Goal: Check status: Check status

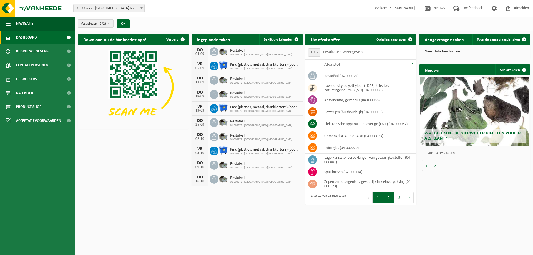
click at [388, 199] on button "2" at bounding box center [388, 197] width 11 height 11
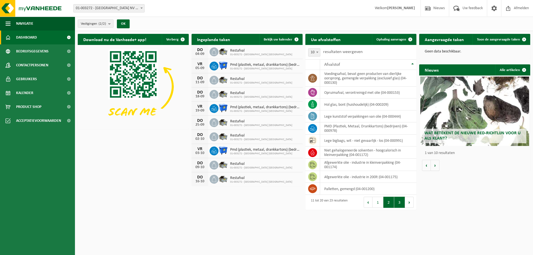
click at [399, 203] on button "3" at bounding box center [399, 202] width 11 height 11
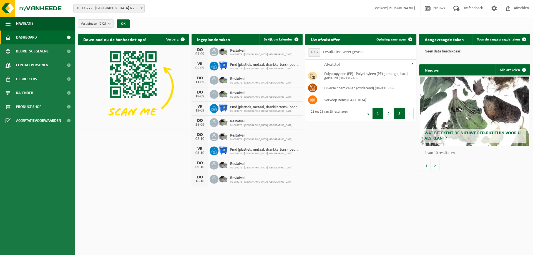
click at [378, 114] on button "1" at bounding box center [377, 113] width 11 height 11
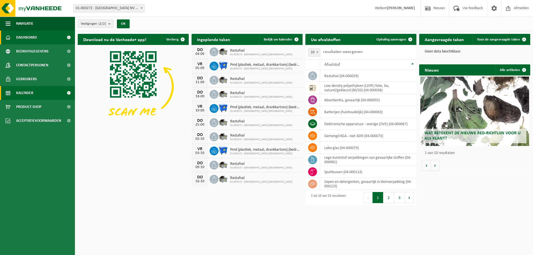
click at [24, 97] on span "Kalender" at bounding box center [24, 93] width 17 height 14
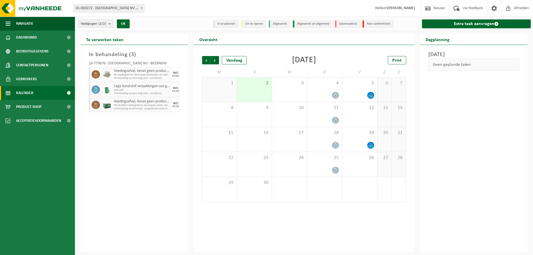
click at [123, 163] on div "In behandeling ( 3 ) 10-779676 - BELGOSUC NV - BEERNEM Voedingsafval, bevat gee…" at bounding box center [134, 148] width 108 height 207
click at [127, 75] on span "PA voedingsafval, bevat geen producten van dierlijke oorspr," at bounding box center [138, 74] width 48 height 3
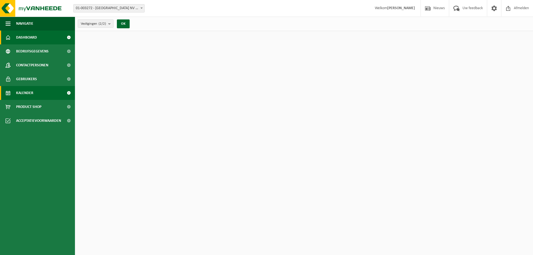
click at [51, 100] on link "Kalender" at bounding box center [37, 93] width 75 height 14
